Goal: Task Accomplishment & Management: Manage account settings

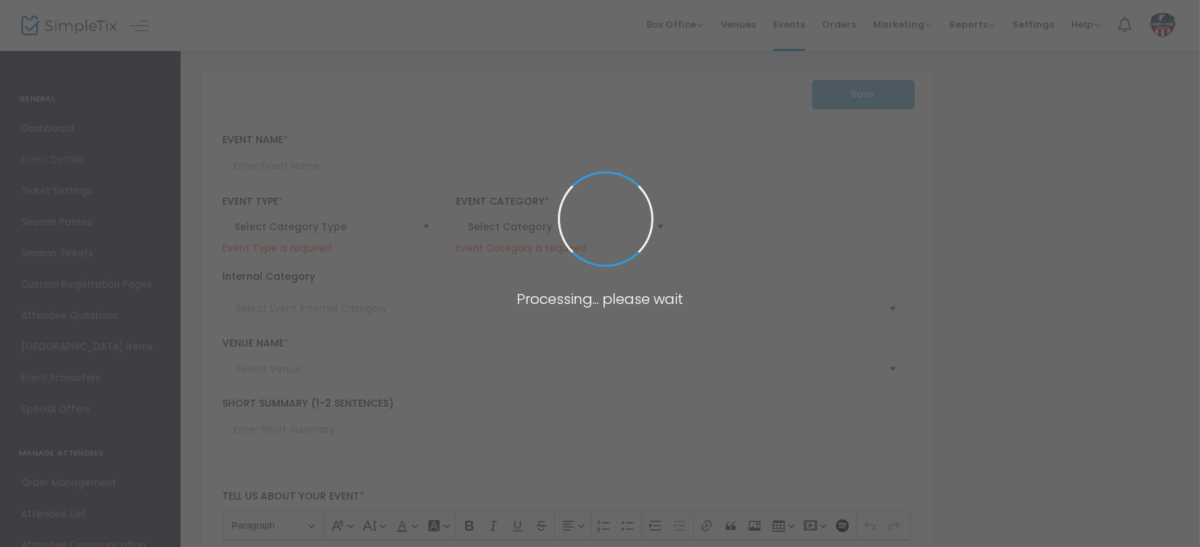
type input "2025 DFW Armed Forces Hockey Classic - [DATE] - [DATE]"
type textarea "2025 DFW Armed Forces Hockey Classic Join us for the anticipated UHL 2025 DFW A…"
checkbox input "true"
type input "Register Now"
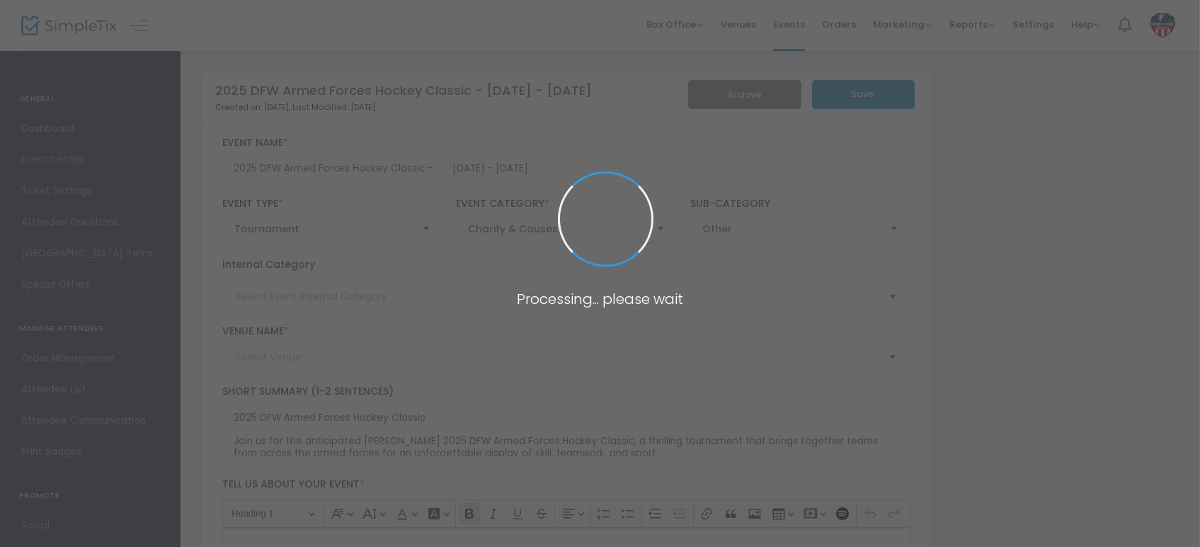
type input "Hockey Tournament"
type input "Nytex Sports Centre"
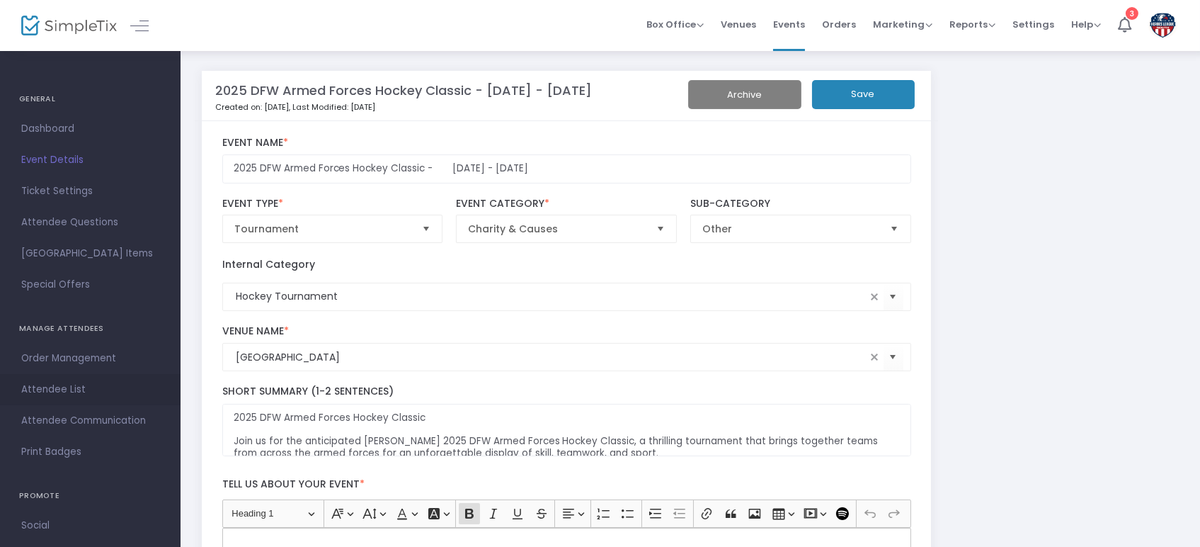
click at [59, 391] on span "Attendee List" at bounding box center [90, 389] width 138 height 18
